Goal: Information Seeking & Learning: Understand process/instructions

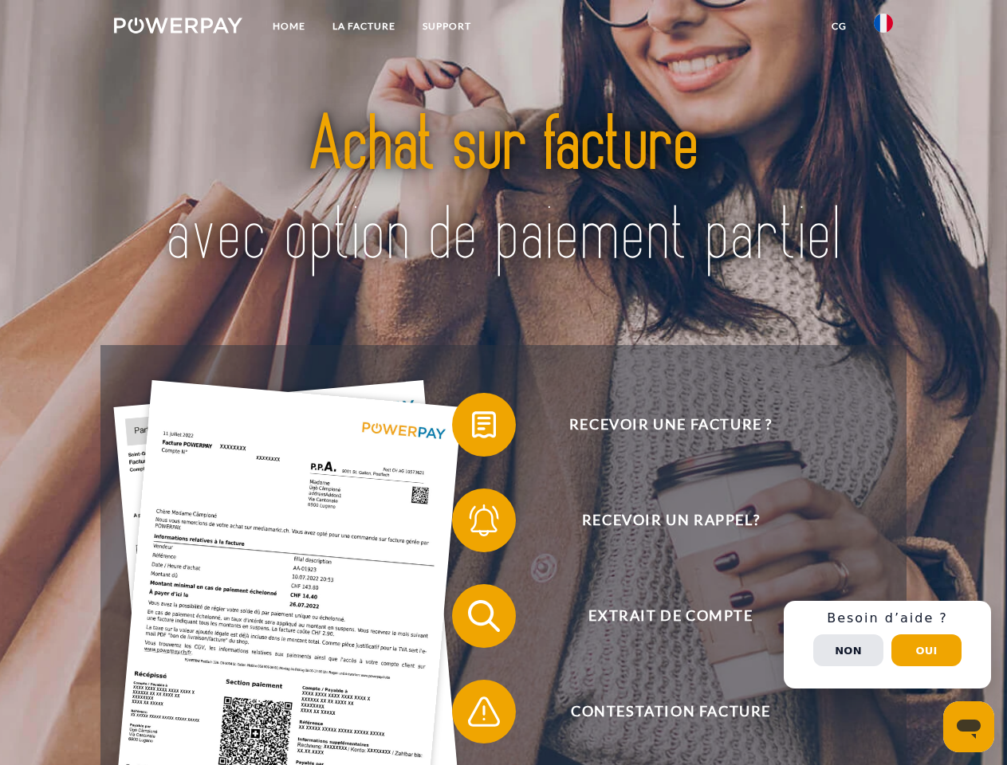
click at [178, 28] on img at bounding box center [178, 26] width 128 height 16
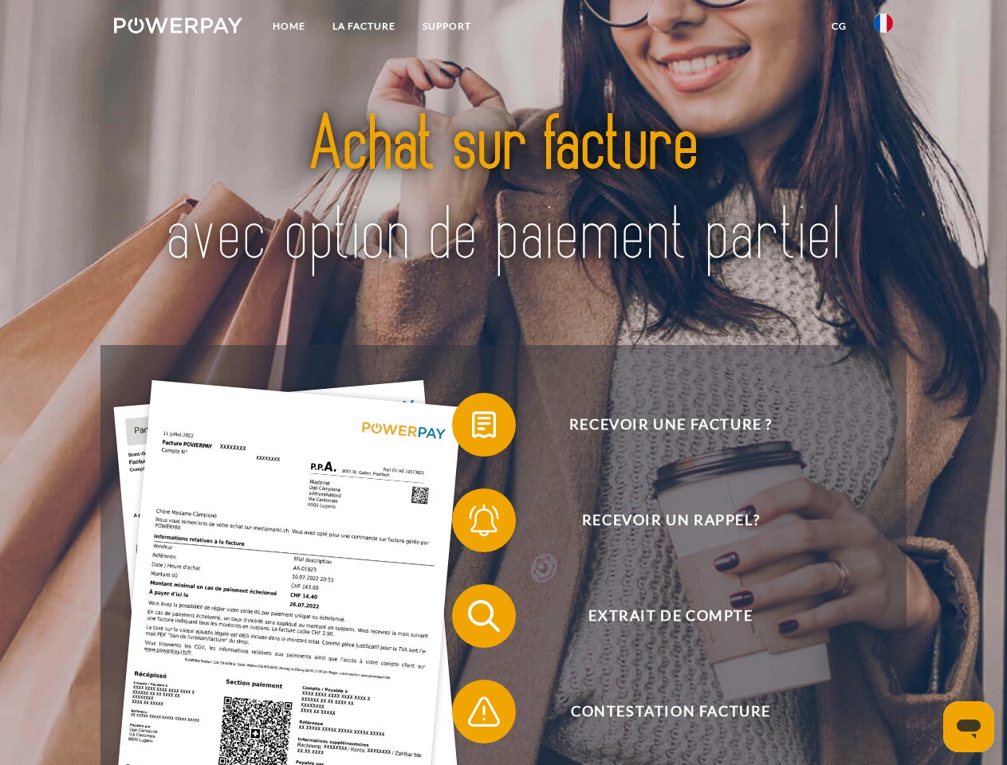
click at [883, 28] on img at bounding box center [883, 23] width 19 height 19
click at [839, 26] on link "CG" at bounding box center [839, 26] width 42 height 29
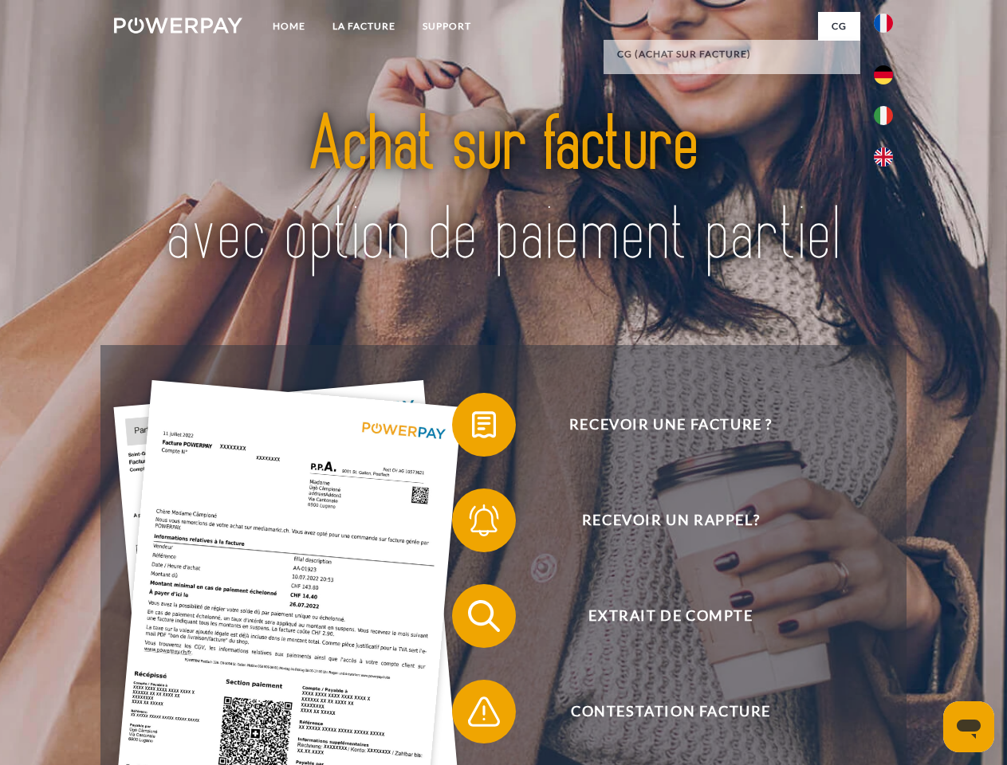
click at [472, 428] on span at bounding box center [460, 425] width 80 height 80
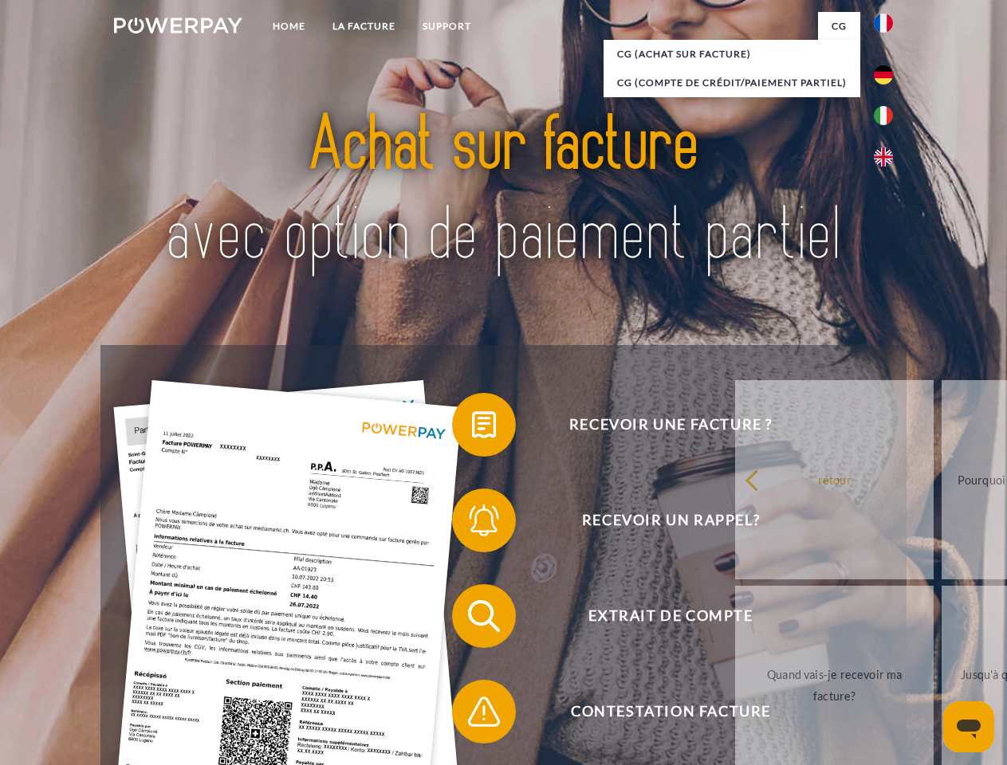
click at [472, 524] on span at bounding box center [460, 521] width 80 height 80
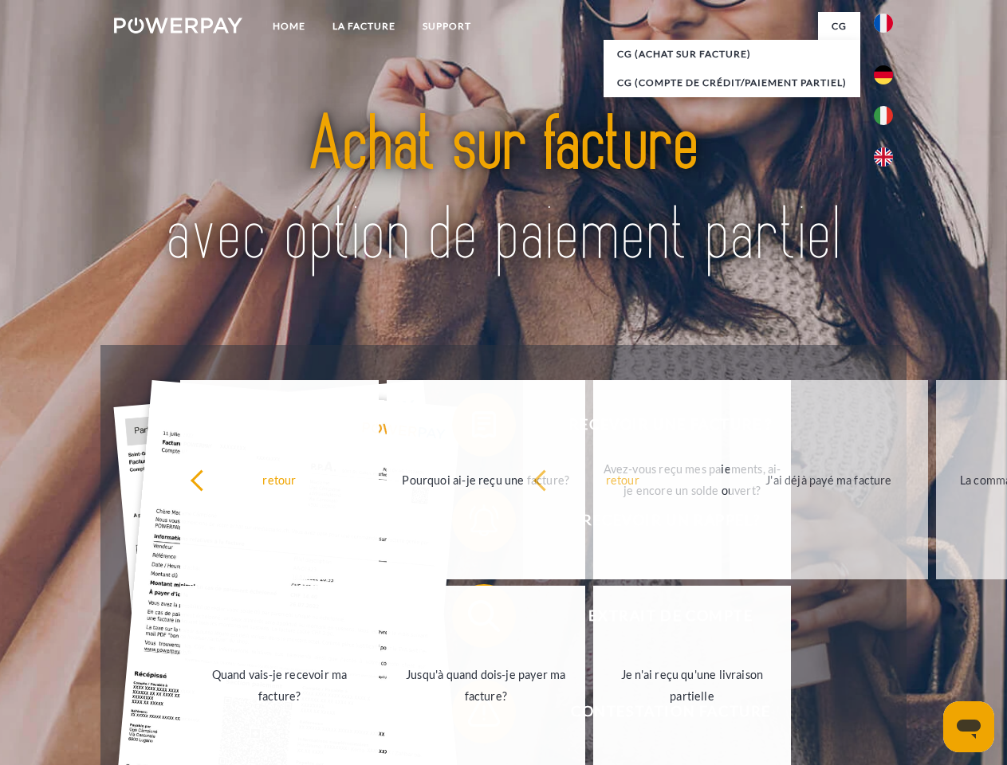
click at [472, 715] on span at bounding box center [460, 712] width 80 height 80
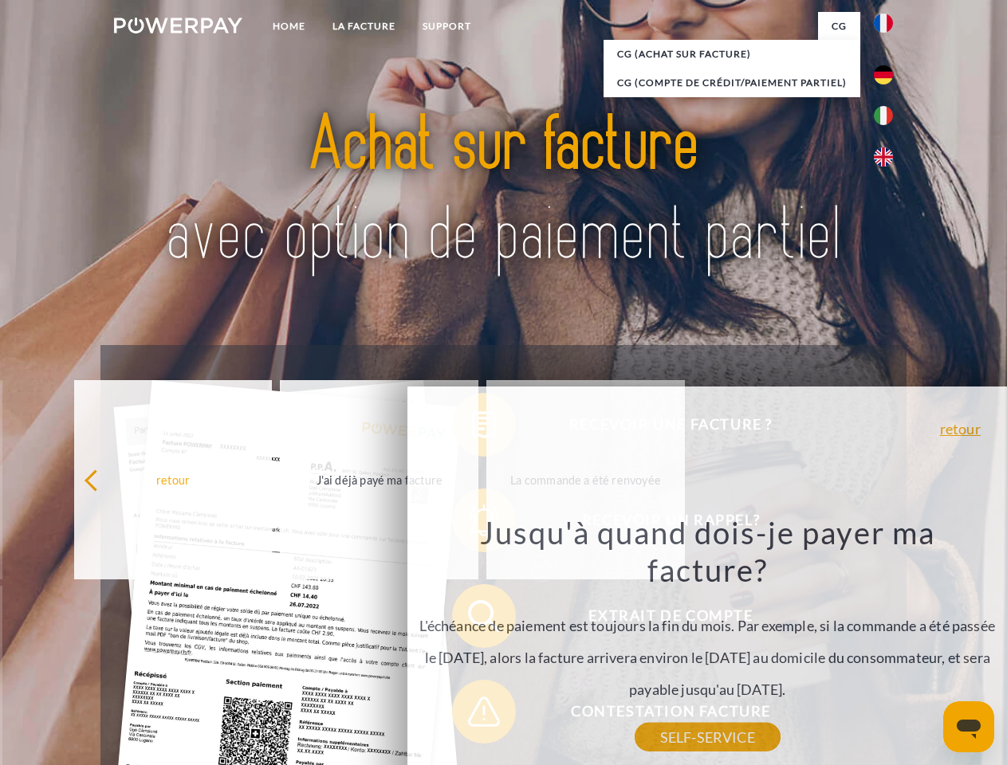
click at [887, 645] on div "Recevoir une facture ? Recevoir un rappel? Extrait de compte retour" at bounding box center [502, 664] width 805 height 638
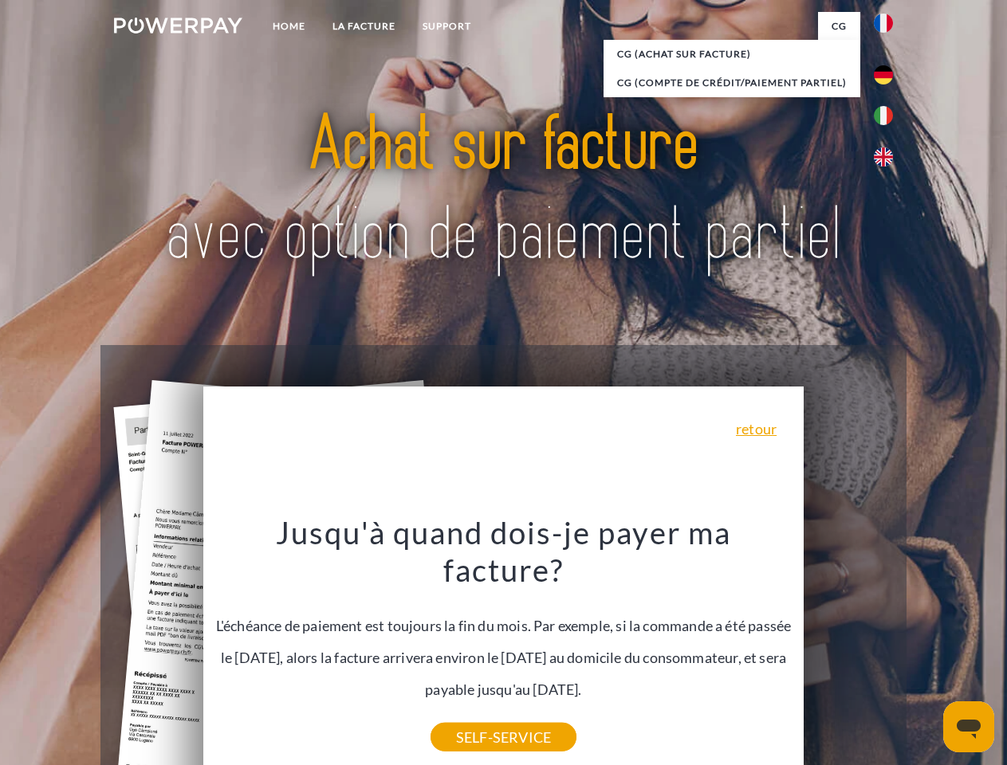
click at [848, 648] on span "Extrait de compte" at bounding box center [670, 616] width 391 height 64
click at [926, 650] on header "Home LA FACTURE Support" at bounding box center [503, 550] width 1007 height 1101
